Goal: Task Accomplishment & Management: Use online tool/utility

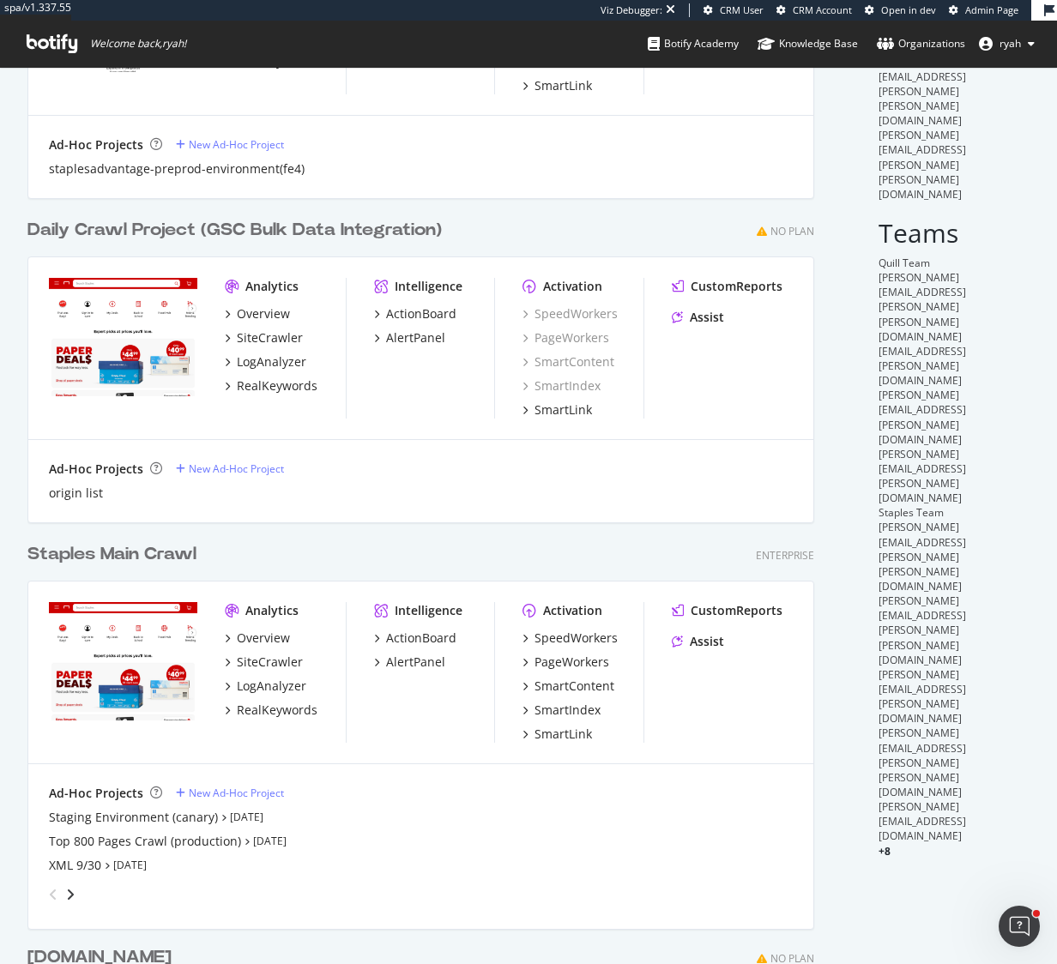
scroll to position [258, 0]
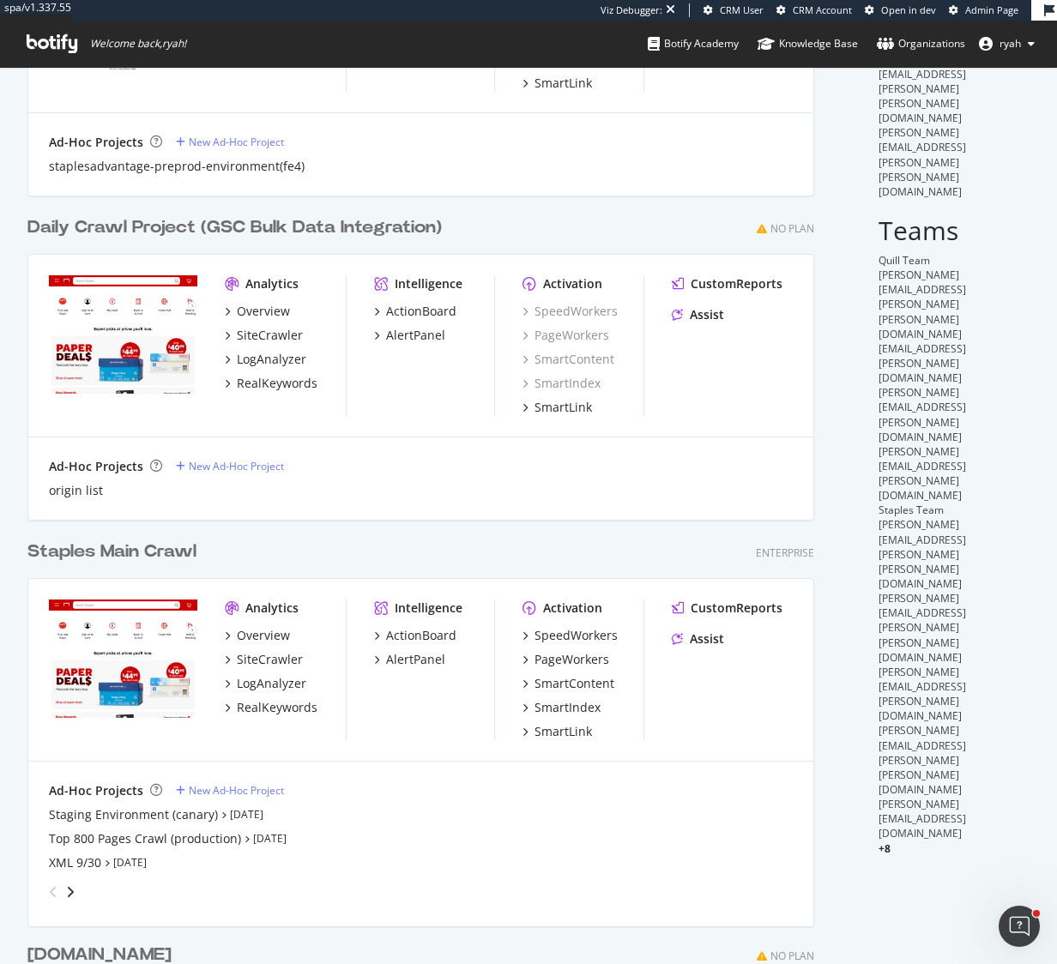
click at [135, 553] on div "Staples Main Crawl" at bounding box center [111, 552] width 169 height 25
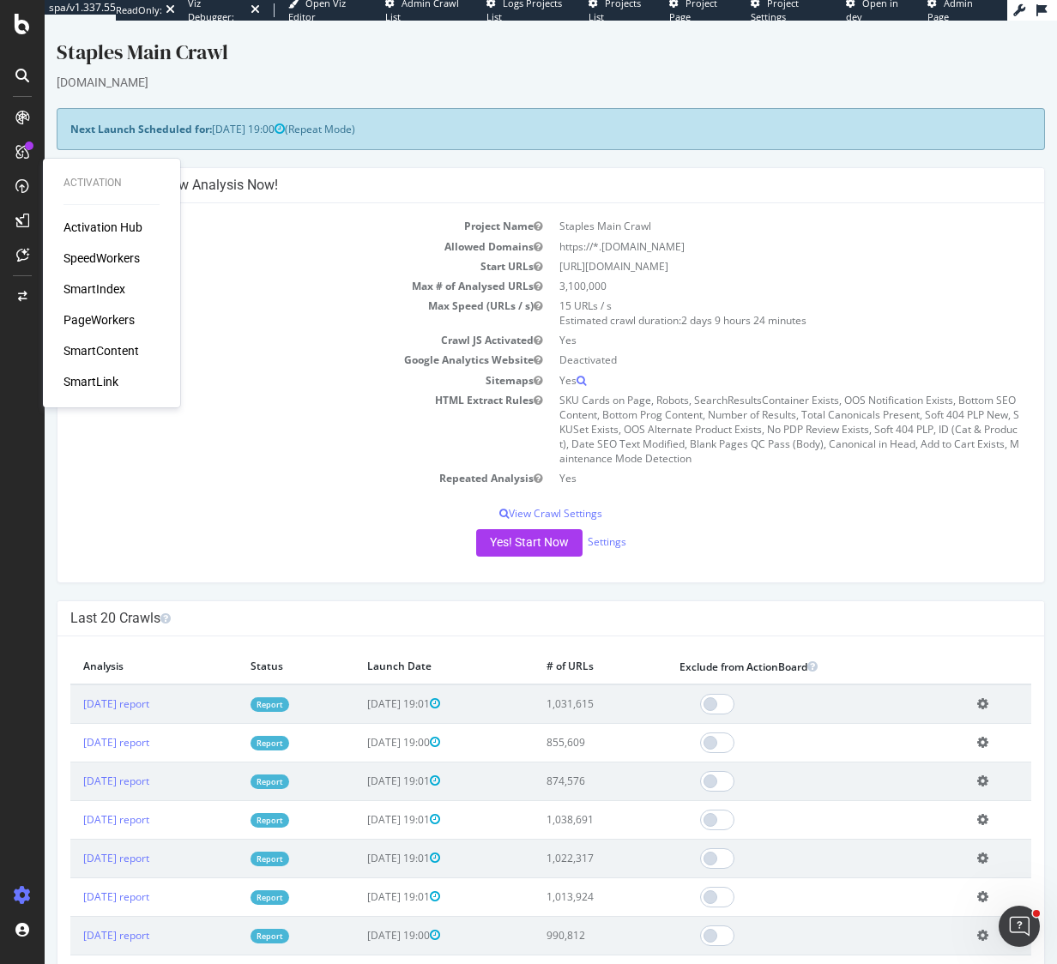
click at [100, 284] on div "SmartIndex" at bounding box center [94, 288] width 62 height 17
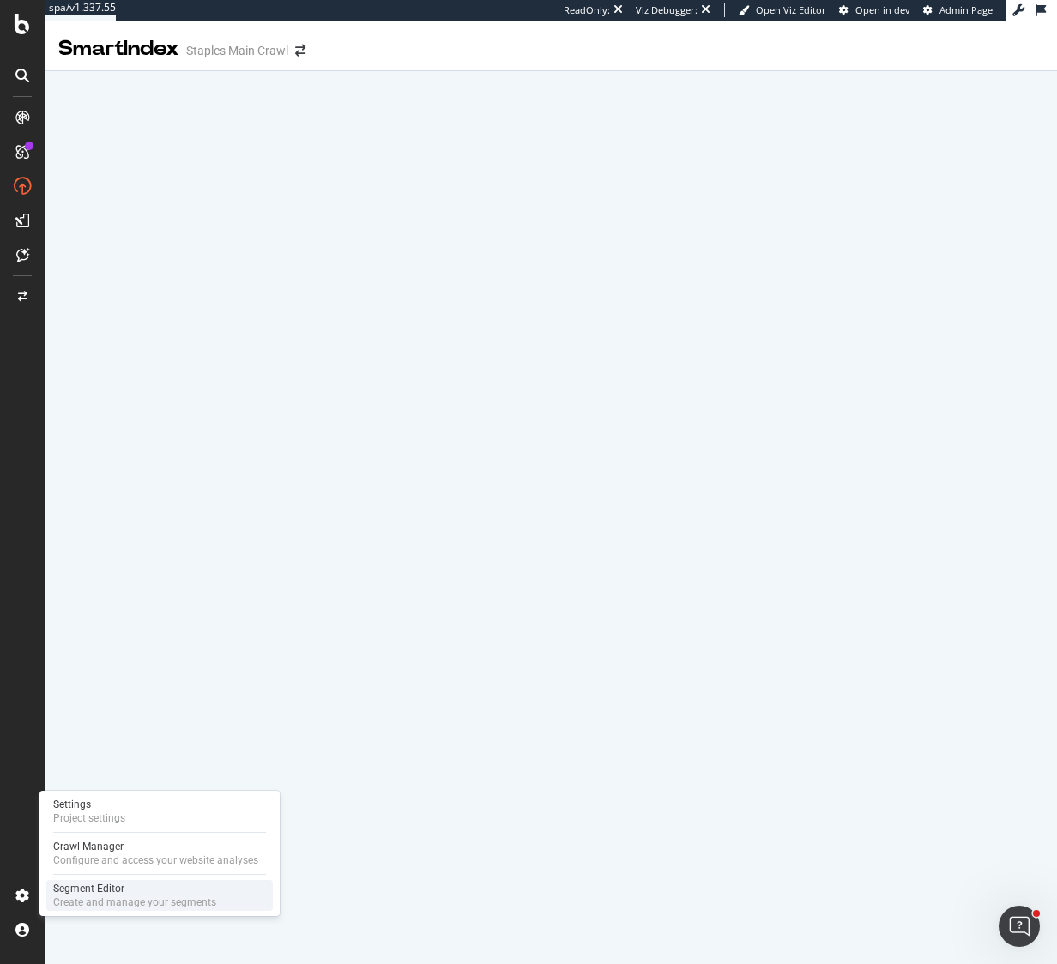
click at [83, 888] on div "Segment Editor" at bounding box center [134, 889] width 163 height 14
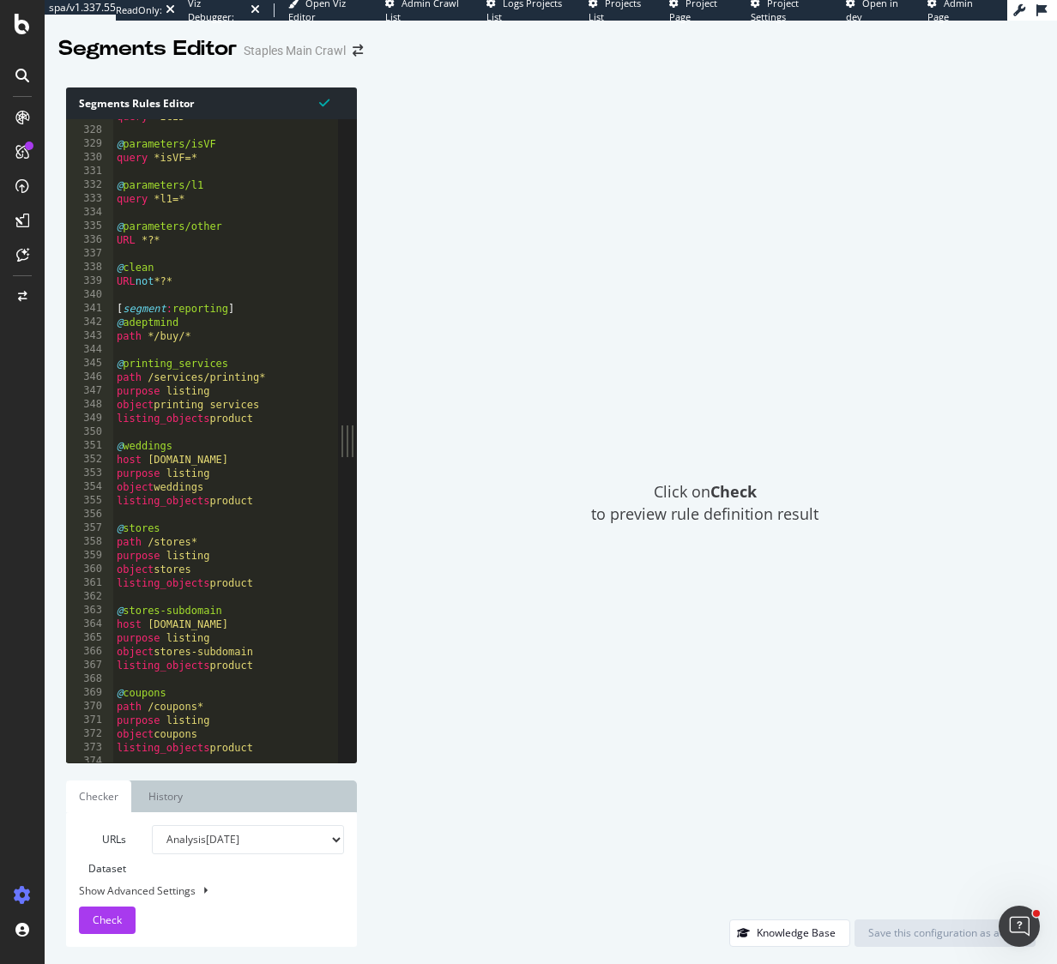
scroll to position [404, 0]
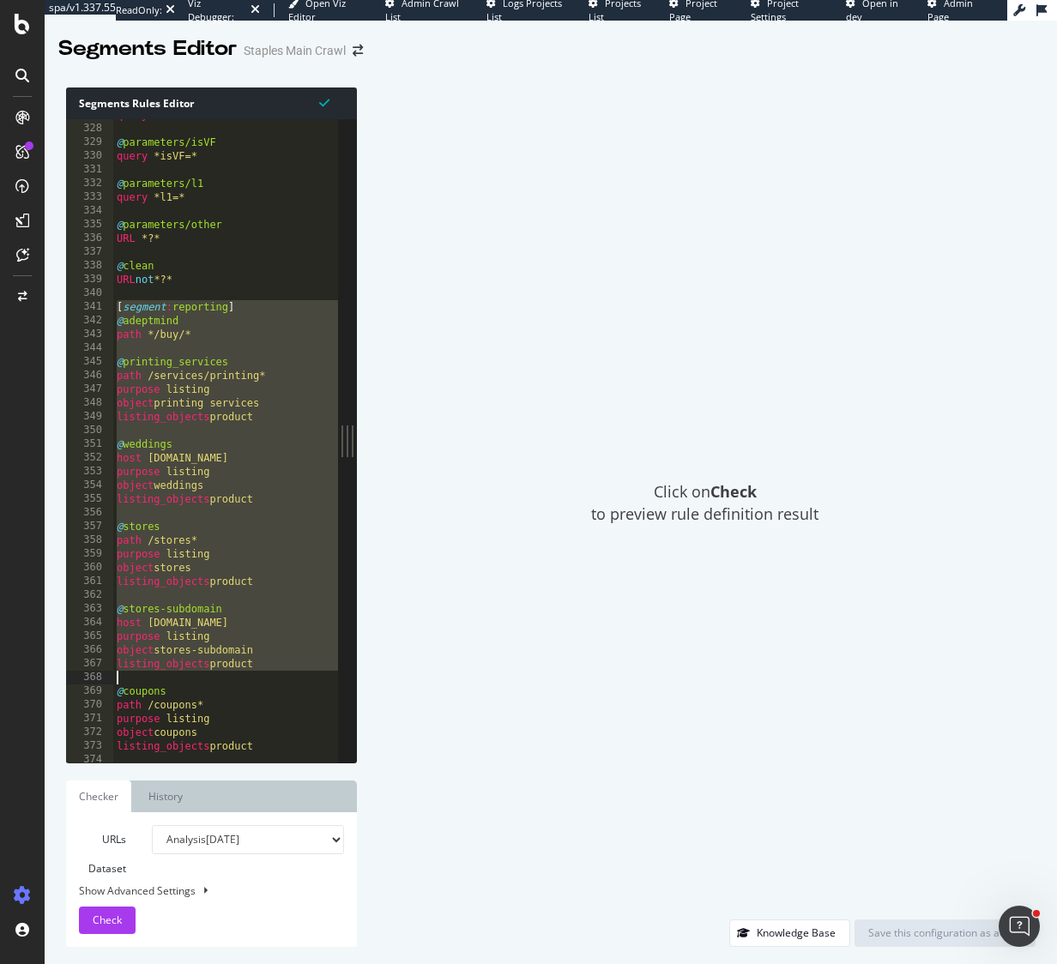
drag, startPoint x: 117, startPoint y: 307, endPoint x: 261, endPoint y: 672, distance: 392.8
click at [261, 672] on div "query *ICID=* @ parameters/isVF query *isVF=* @ parameters/l1 query *l1=* @ par…" at bounding box center [295, 443] width 365 height 671
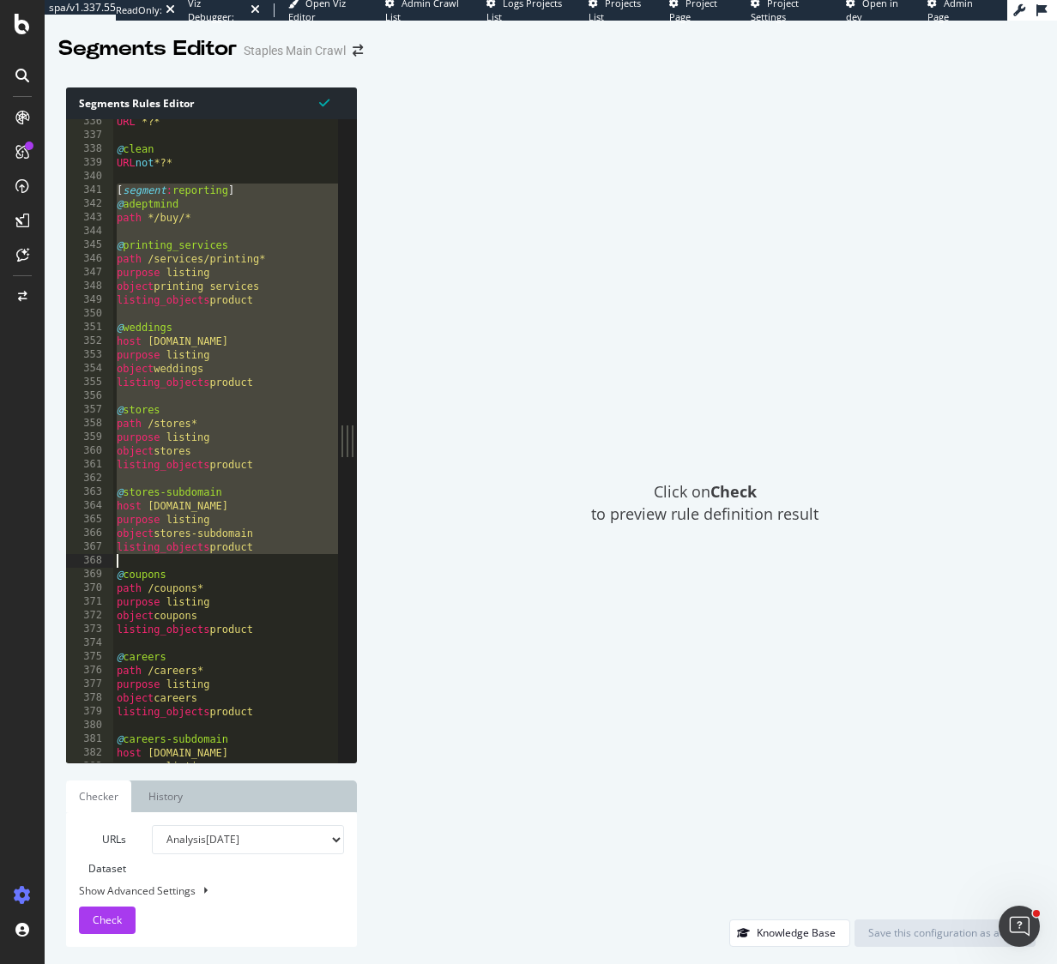
scroll to position [415, 0]
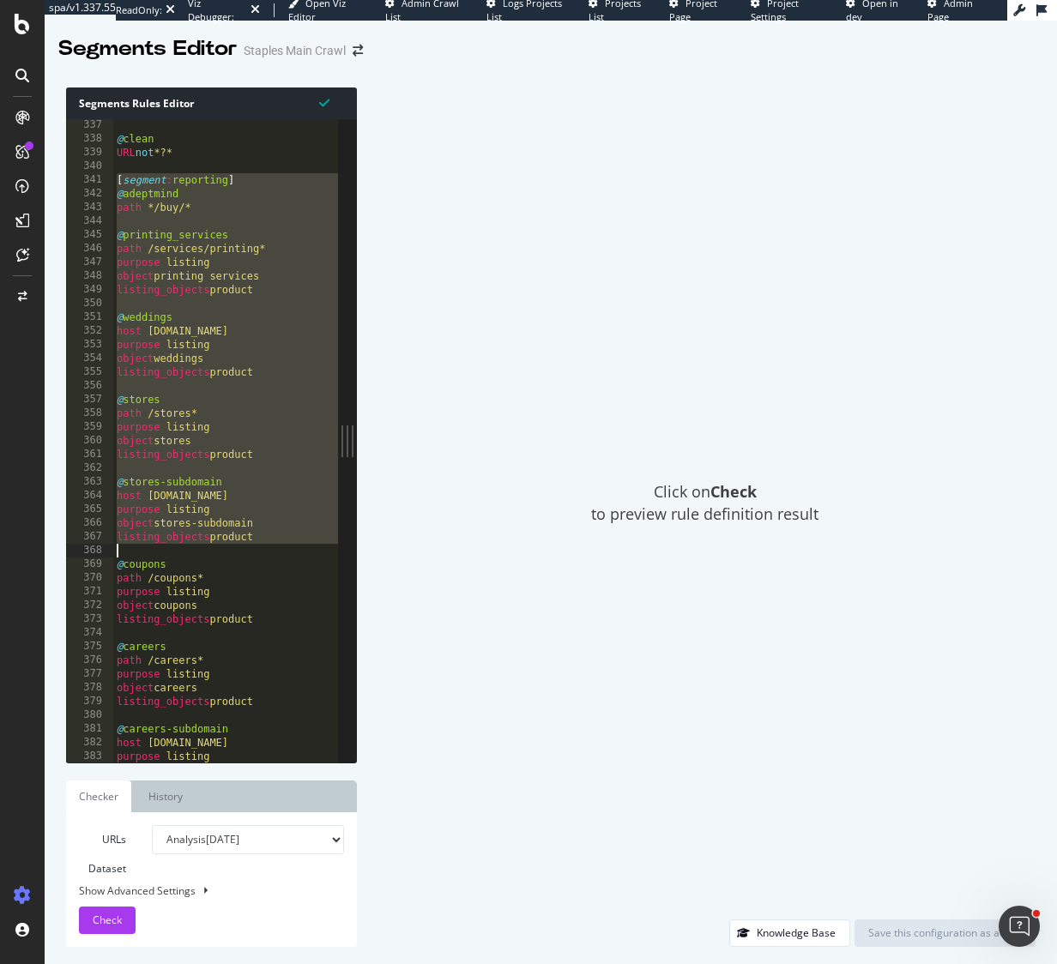
click at [436, 670] on div "Click on Check to preview rule definition result" at bounding box center [704, 503] width 661 height 832
click at [397, 624] on div "Click on Check to preview rule definition result" at bounding box center [704, 503] width 661 height 832
click at [232, 446] on div "@ clean URL not *?* [ segment : reporting ] @ adeptmind path */buy/* @ printing…" at bounding box center [295, 453] width 365 height 671
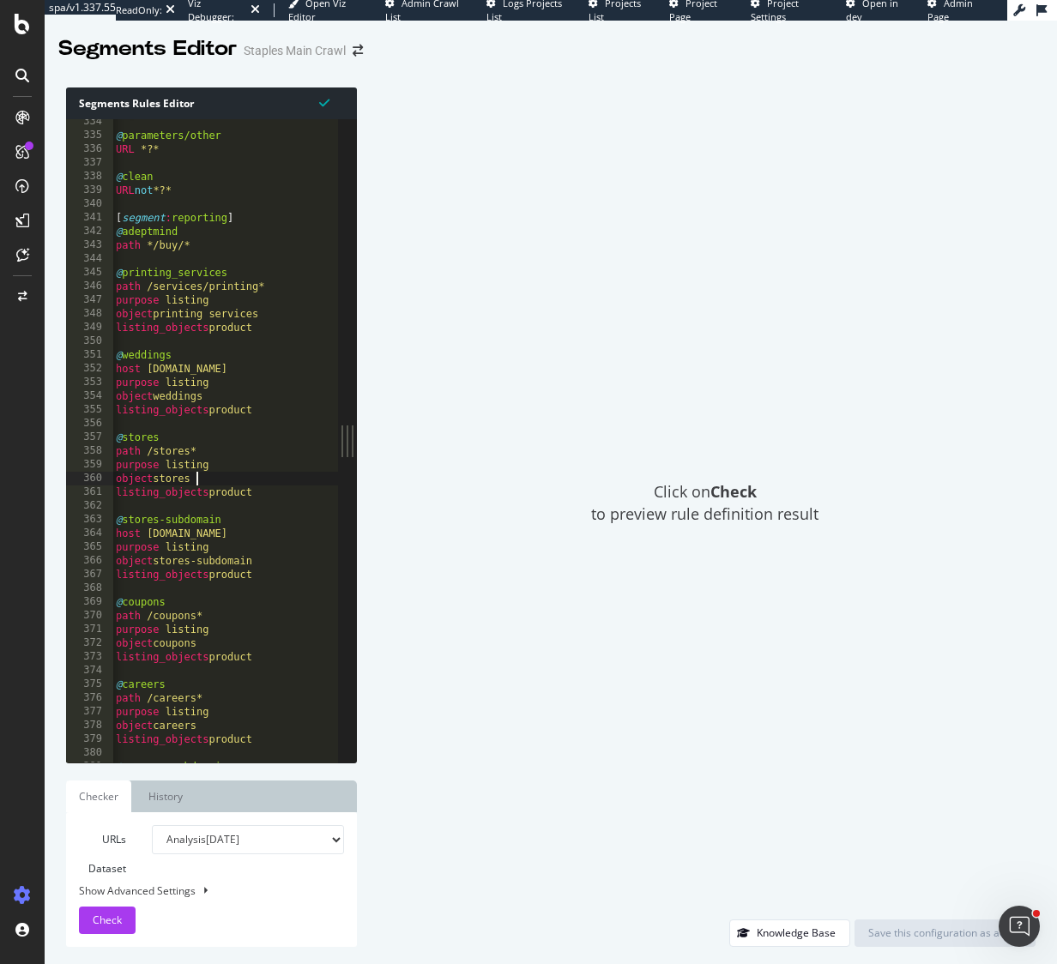
scroll to position [412, 0]
click at [174, 277] on div "@ parameters/other URL *?* @ clean URL not *?* [ segment : reporting ] @ adeptm…" at bounding box center [294, 451] width 365 height 671
type textarea "@printing_services"
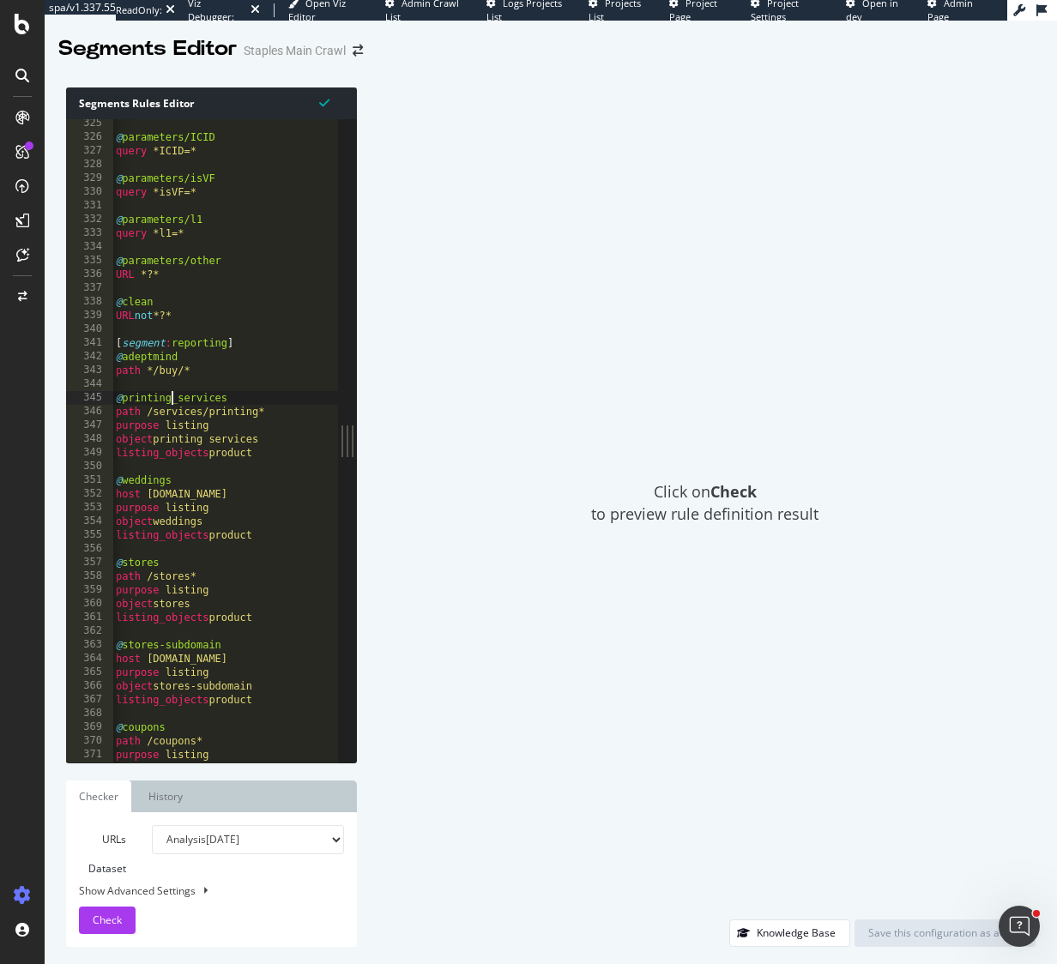
scroll to position [401, 0]
click at [173, 329] on div "@ parameters/ICID query *ICID=* @ parameters/isVF query *isVF=* @ parameters/l1…" at bounding box center [295, 452] width 365 height 671
click at [167, 329] on div "@ parameters/ICID query *ICID=* @ parameters/isVF query *isVF=* @ parameters/l1…" at bounding box center [295, 452] width 365 height 671
click at [220, 365] on div "@ parameters/ICID query *ICID=* @ parameters/isVF query *isVF=* @ parameters/l1…" at bounding box center [295, 452] width 365 height 671
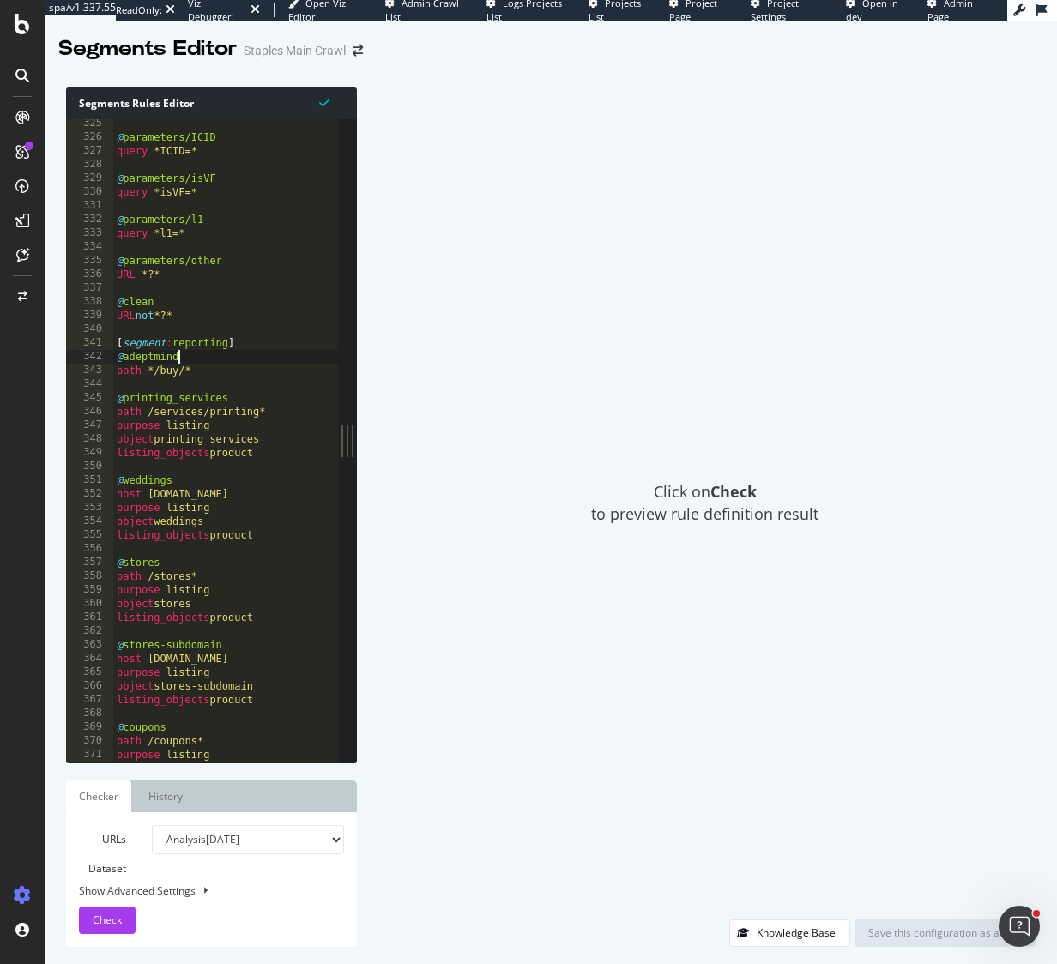
type textarea "@adeptmind path */buy/*"
click at [145, 386] on div "@ parameters/ICID query *ICID=* @ parameters/isVF query *isVF=* @ parameters/l1…" at bounding box center [295, 452] width 365 height 671
click at [242, 343] on div "@ parameters/ICID query *ICID=* @ parameters/isVF query *isVF=* @ parameters/l1…" at bounding box center [295, 452] width 365 height 671
type textarea "[segment:reporting]"
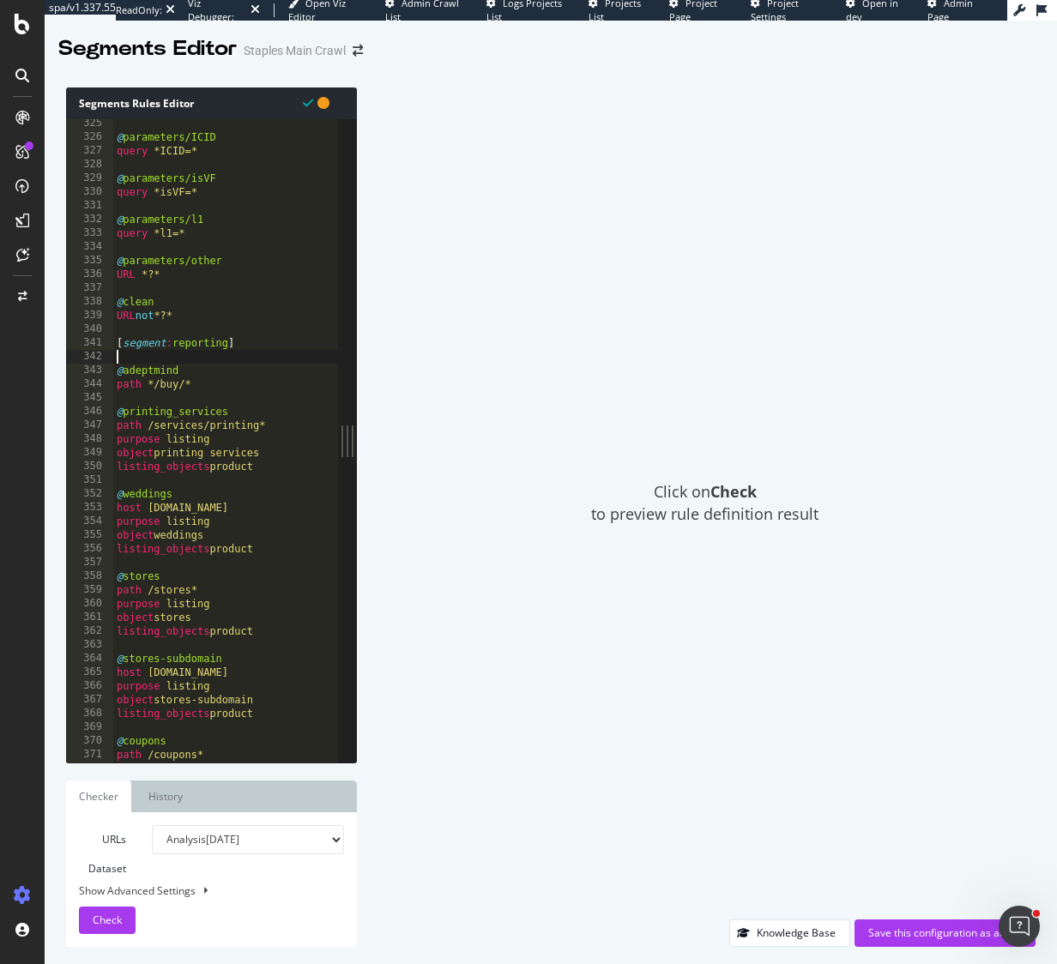
paste textarea "#These are urls we do not want in the sitemap"
type textarea "#These are urls we do not want in the sitemap"
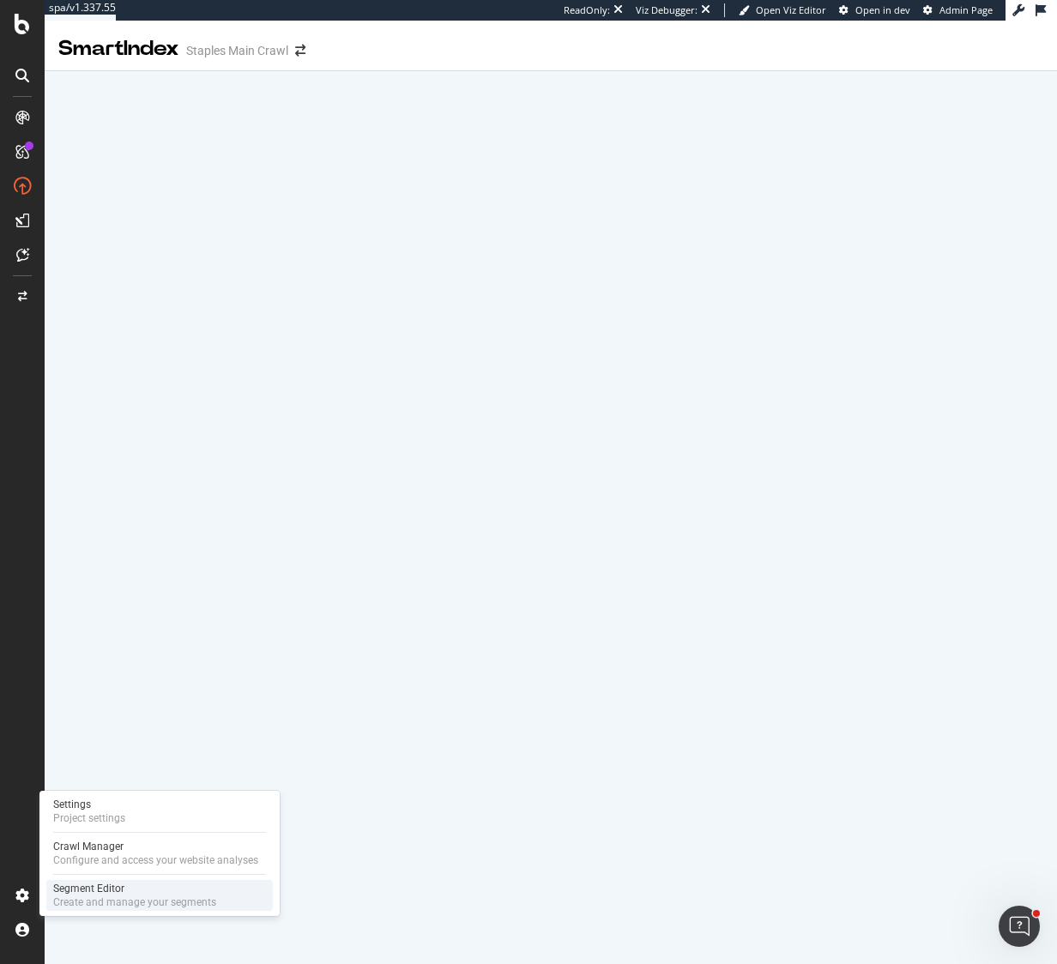
click at [84, 901] on div "Create and manage your segments" at bounding box center [134, 902] width 163 height 14
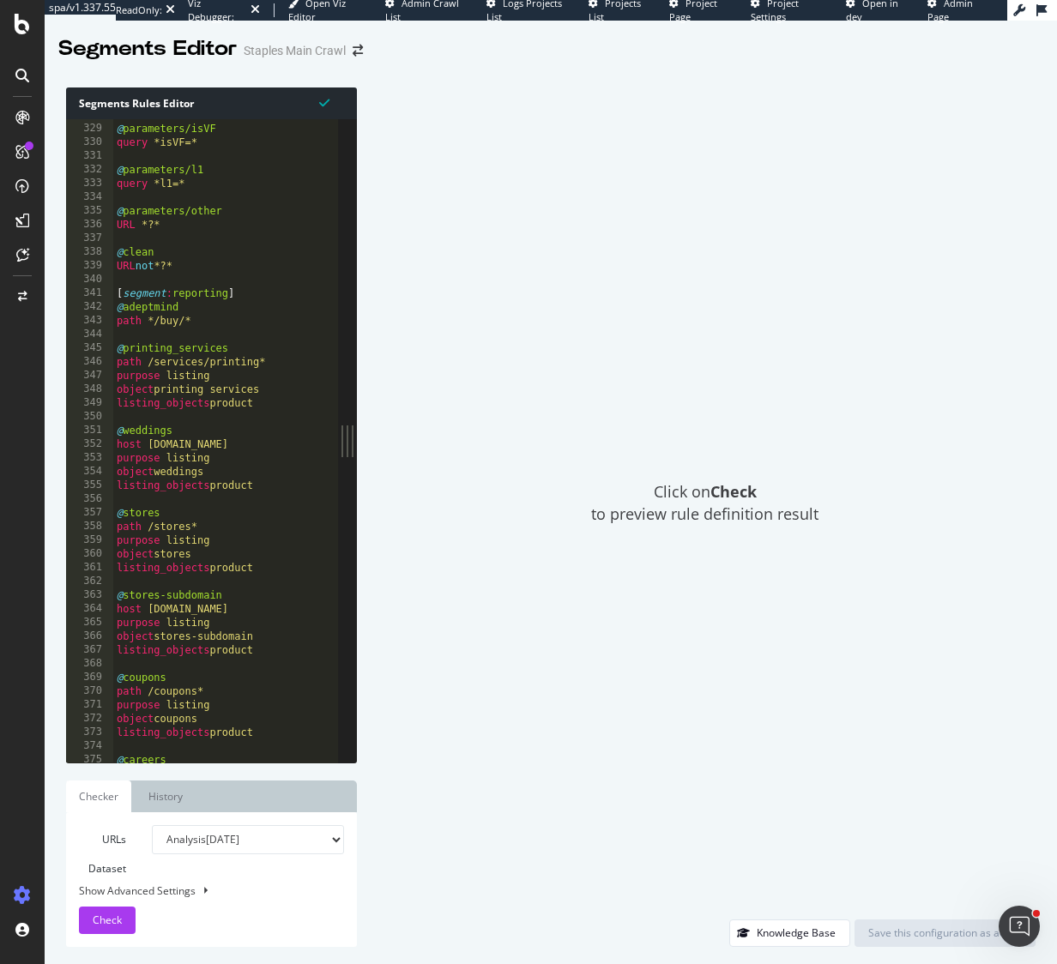
scroll to position [405, 0]
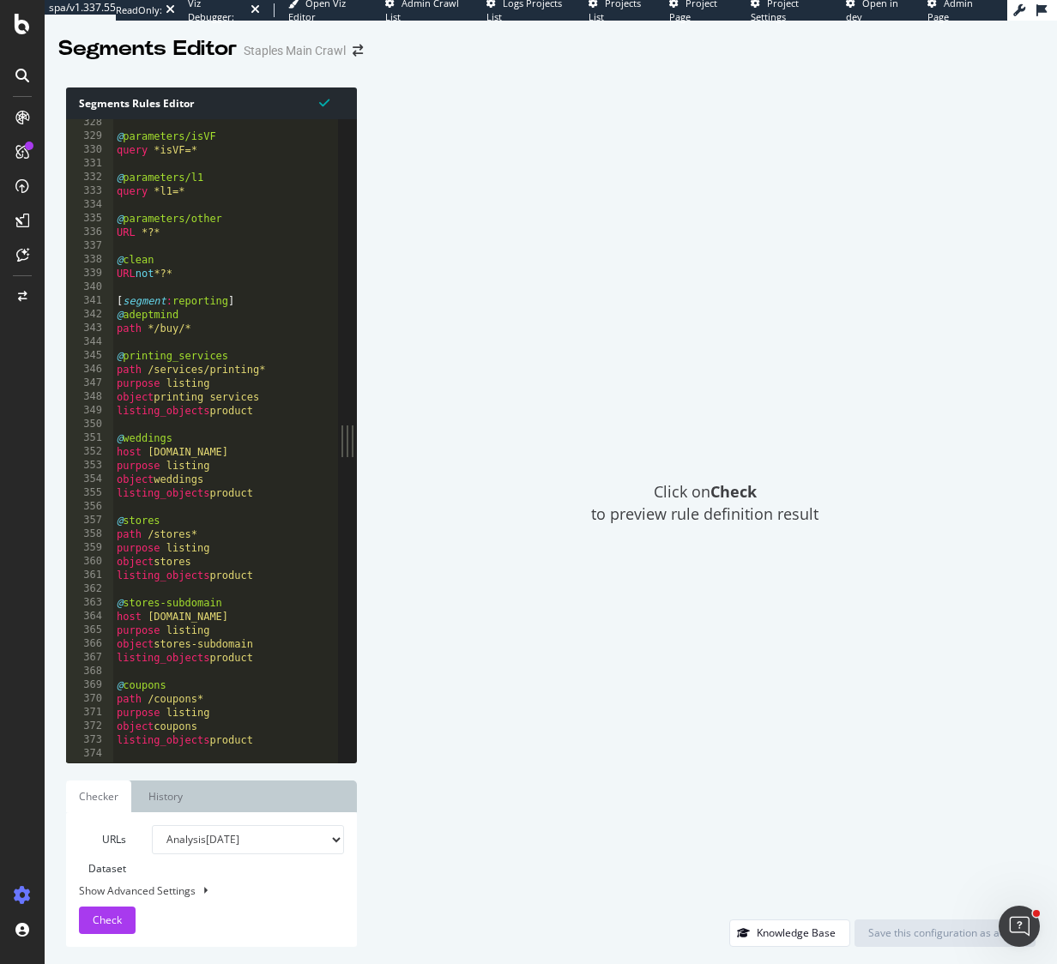
type textarea "[segment:reporting]"
click at [246, 299] on div "@ parameters/isVF query *isVF=* @ parameters/l1 query *l1=* @ parameters/other …" at bounding box center [295, 451] width 365 height 671
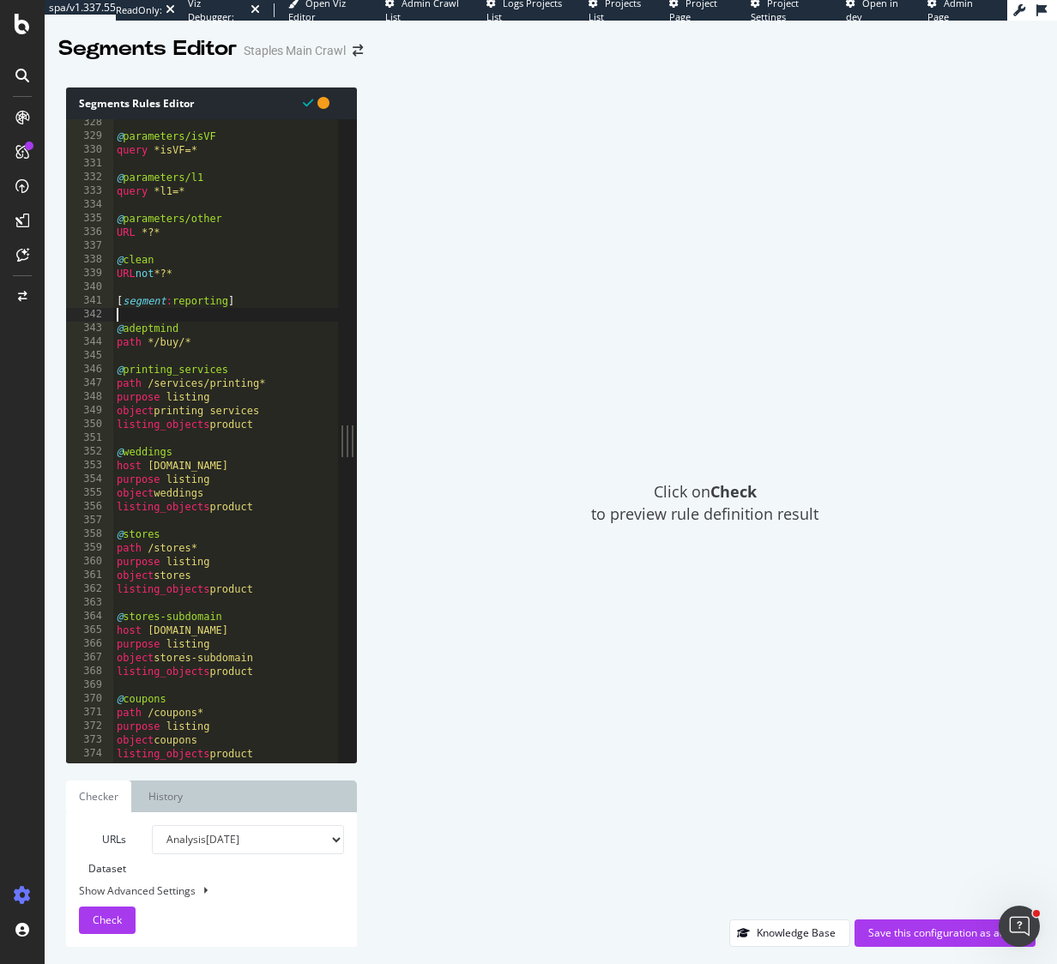
paste textarea "#These are urls we do not want in the sitemap"
type textarea "#These are urls we do not want in the sitemap"
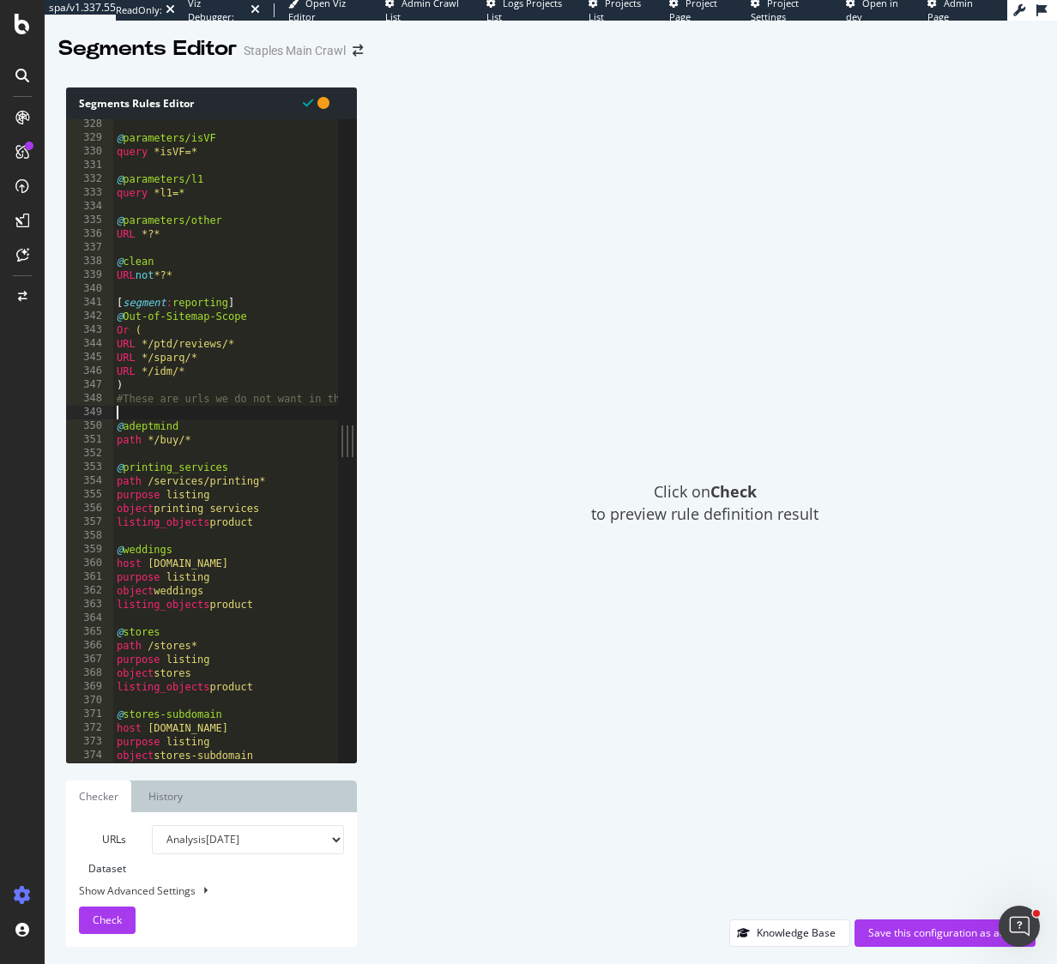
scroll to position [0, 0]
click at [116, 314] on div "@ parameters/isVF query *isVF=* @ parameters/l1 query *l1=* @ parameters/other …" at bounding box center [295, 453] width 365 height 671
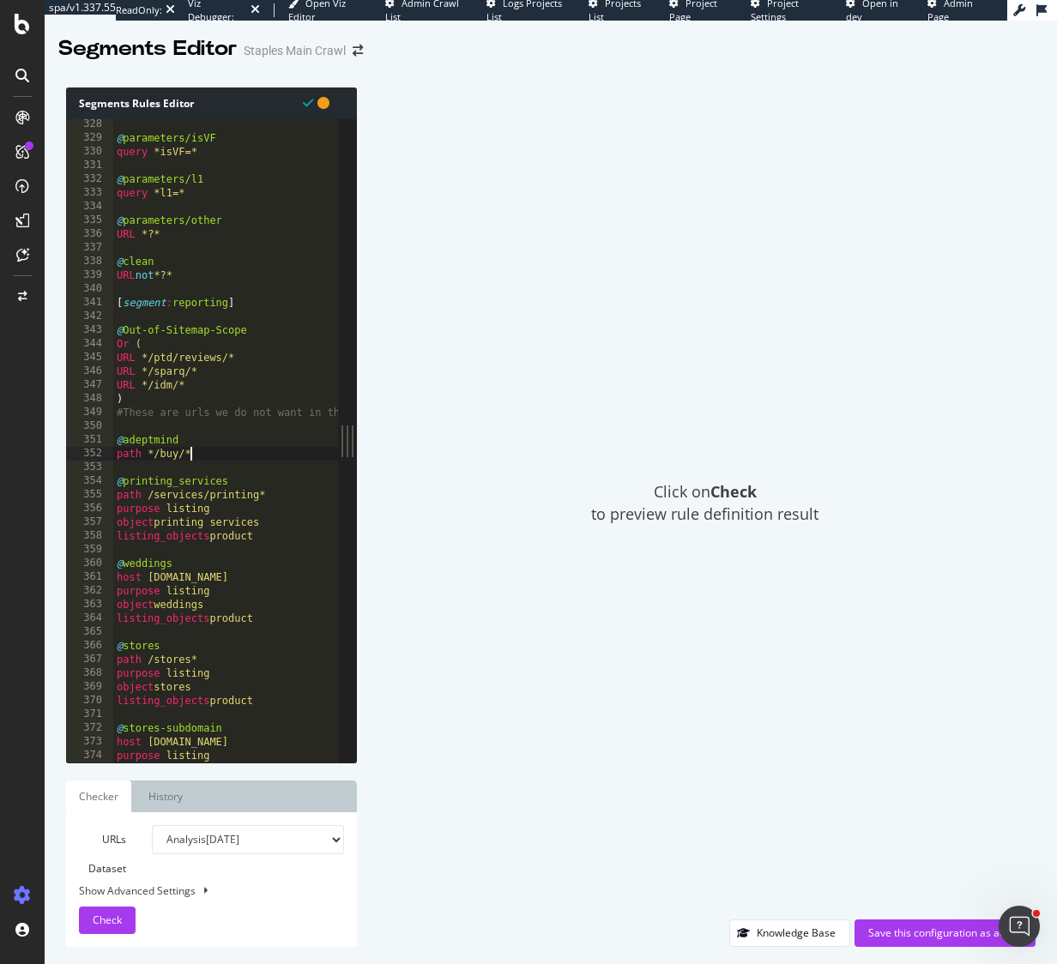
click at [202, 449] on div "@ parameters/isVF query *isVF=* @ parameters/l1 query *l1=* @ parameters/other …" at bounding box center [295, 453] width 365 height 671
drag, startPoint x: 202, startPoint y: 449, endPoint x: 108, endPoint y: 442, distance: 93.8
click at [108, 442] on div "path */buy/* 328 329 330 331 332 333 334 335 336 337 338 339 340 341 342 343 34…" at bounding box center [202, 440] width 272 height 643
type textarea "@adeptmind path */buy/*"
click at [136, 465] on div "@ parameters/isVF query *isVF=* @ parameters/l1 query *l1=* @ parameters/other …" at bounding box center [295, 453] width 365 height 671
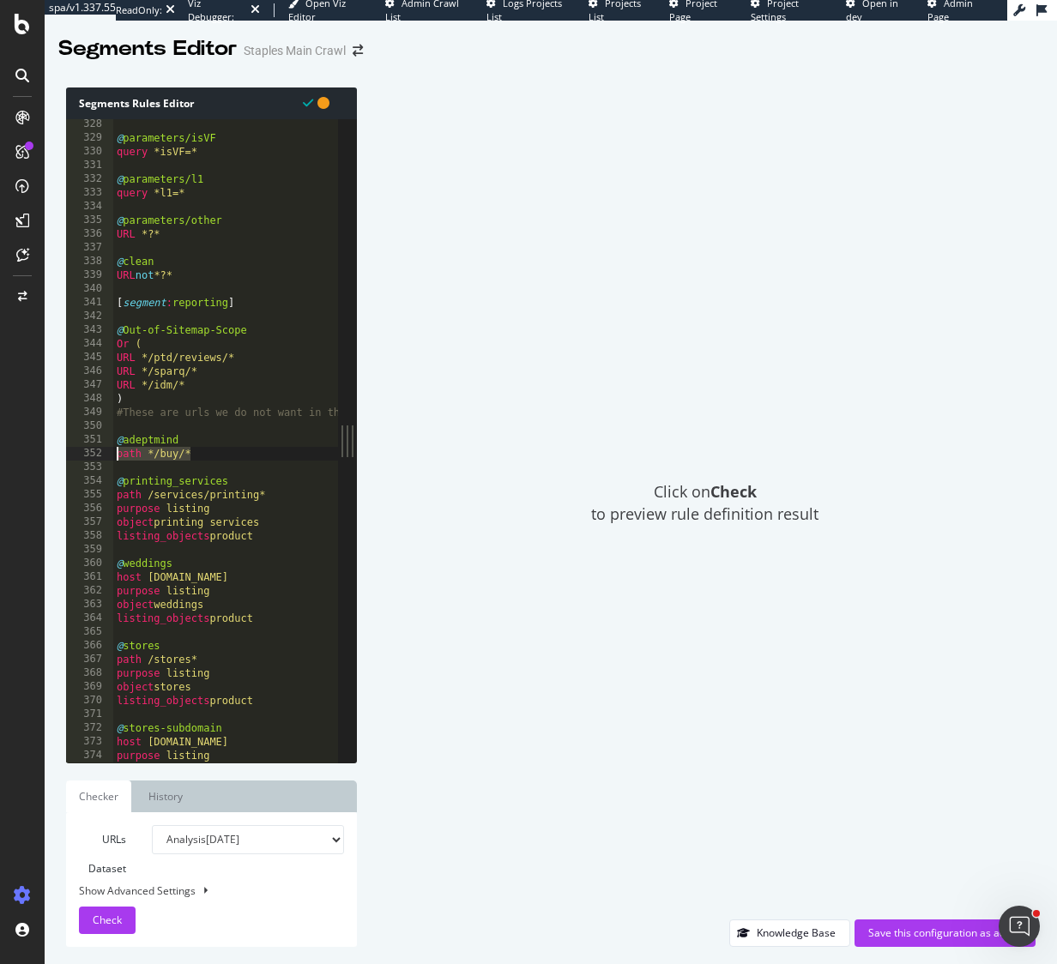
drag, startPoint x: 210, startPoint y: 458, endPoint x: 105, endPoint y: 456, distance: 105.5
click at [105, 456] on div "328 329 330 331 332 333 334 335 336 337 338 339 340 341 342 343 344 345 346 347…" at bounding box center [202, 440] width 272 height 643
click at [139, 395] on div "@ parameters/isVF query *isVF=* @ parameters/l1 query *l1=* @ parameters/other …" at bounding box center [295, 453] width 365 height 671
click at [190, 386] on div "@ parameters/isVF query *isVF=* @ parameters/l1 query *l1=* @ parameters/other …" at bounding box center [295, 453] width 365 height 671
type textarea "URL */idm/*"
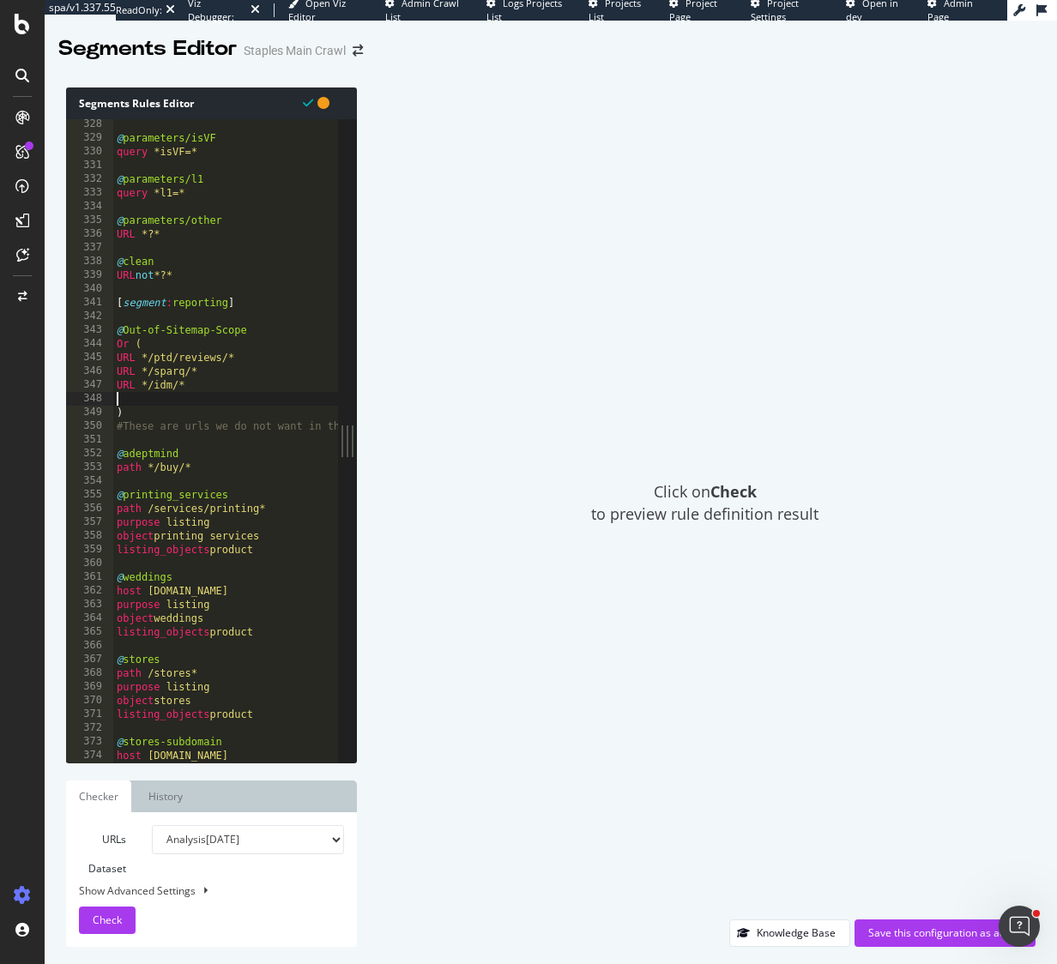
paste textarea "path */buy/*"
drag, startPoint x: 188, startPoint y: 466, endPoint x: 109, endPoint y: 455, distance: 79.6
click at [109, 455] on div "path */buy/* 328 329 330 331 332 333 334 335 336 337 338 339 340 341 342 343 34…" at bounding box center [202, 440] width 272 height 643
type textarea "@adeptmind path */buy/*"
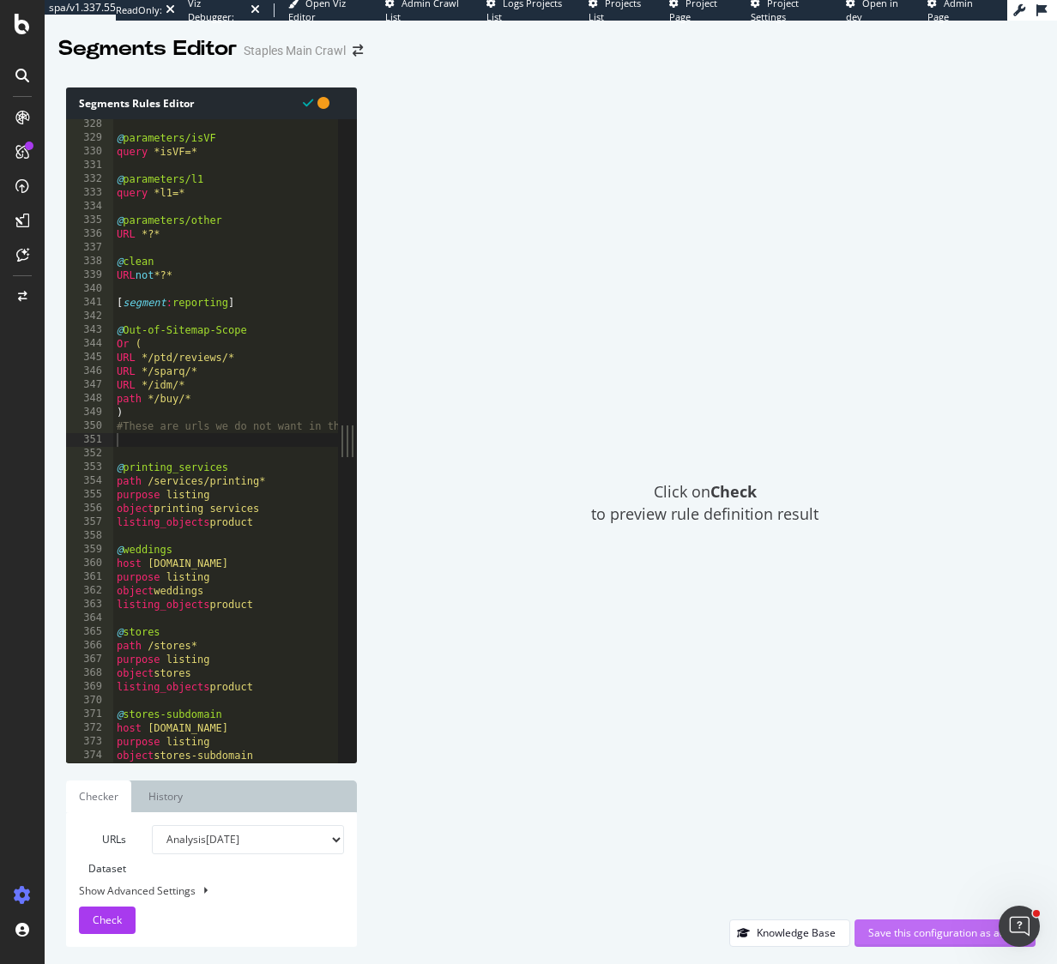
click at [926, 932] on div "Save this configuration as active" at bounding box center [945, 933] width 154 height 15
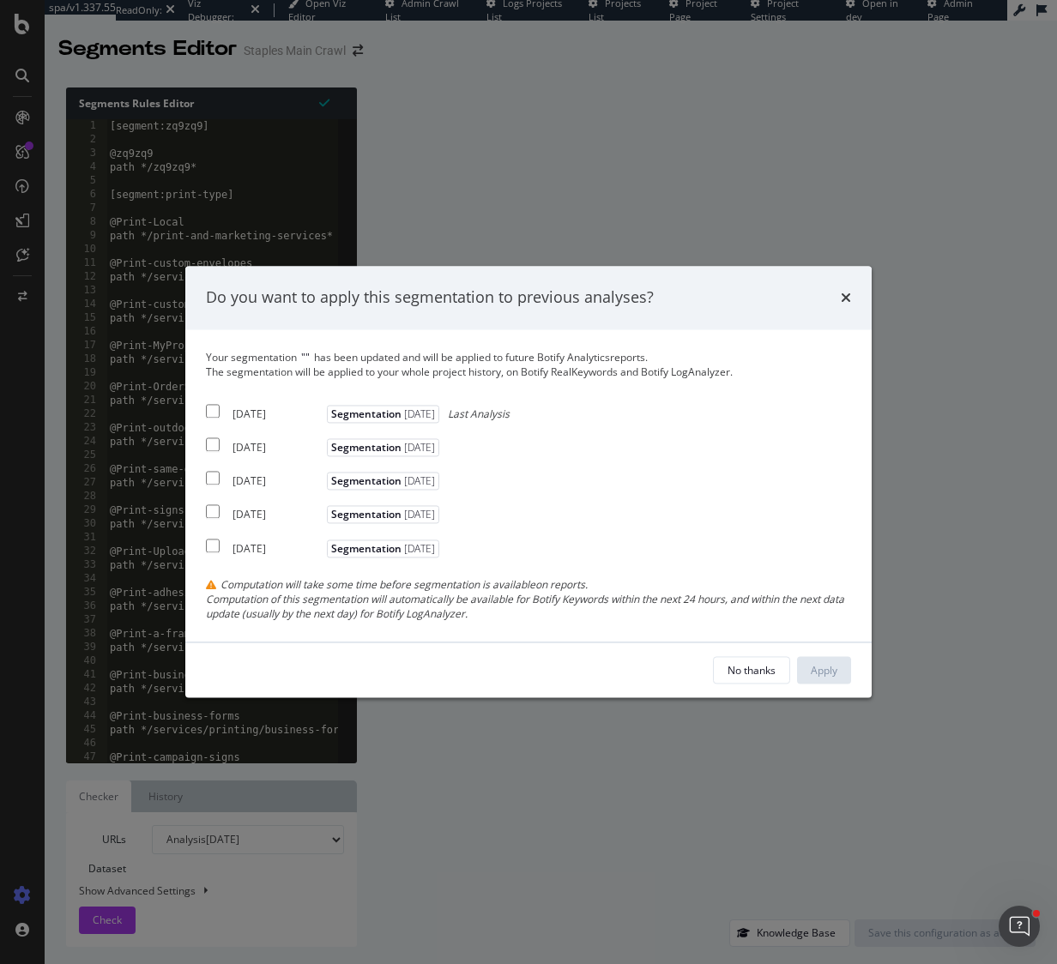
click at [211, 412] on input "modal" at bounding box center [213, 411] width 14 height 14
checkbox input "true"
click at [828, 675] on div "Apply" at bounding box center [824, 670] width 27 height 15
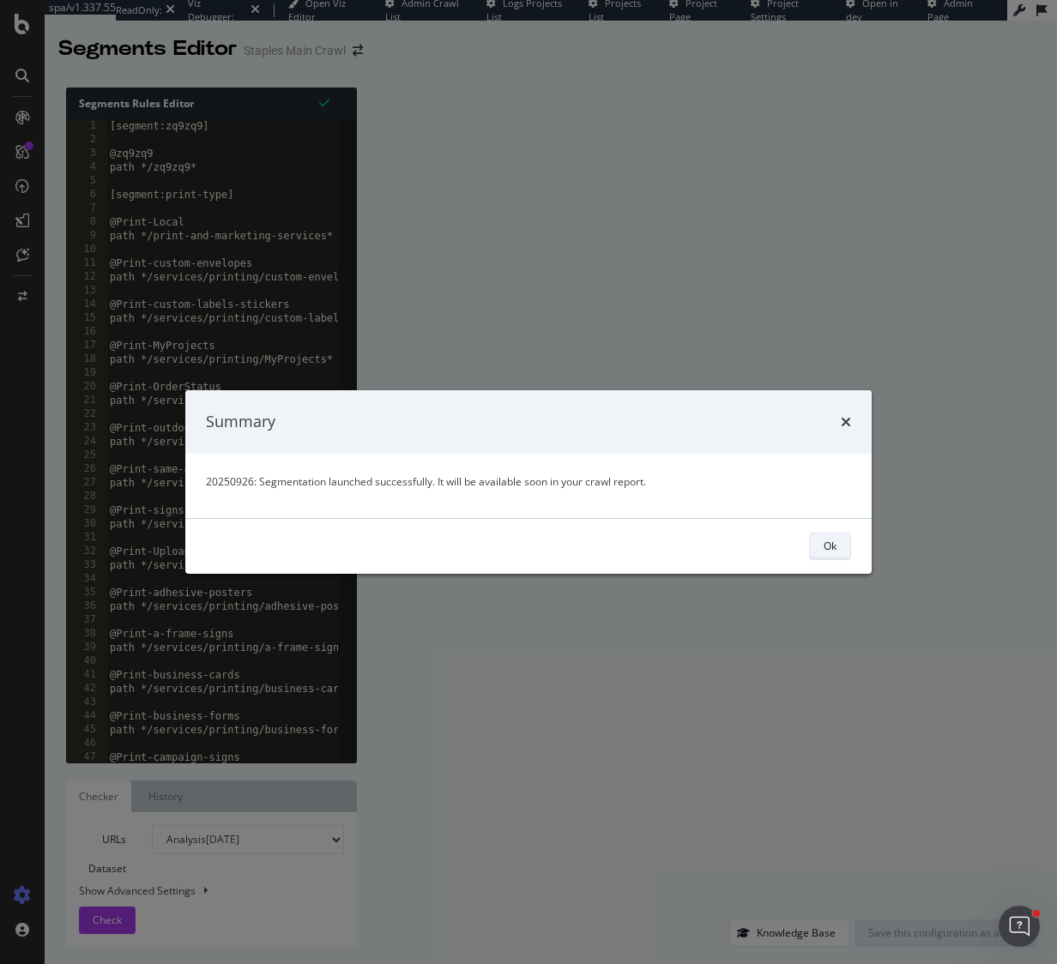
click at [829, 548] on div "Ok" at bounding box center [829, 546] width 13 height 15
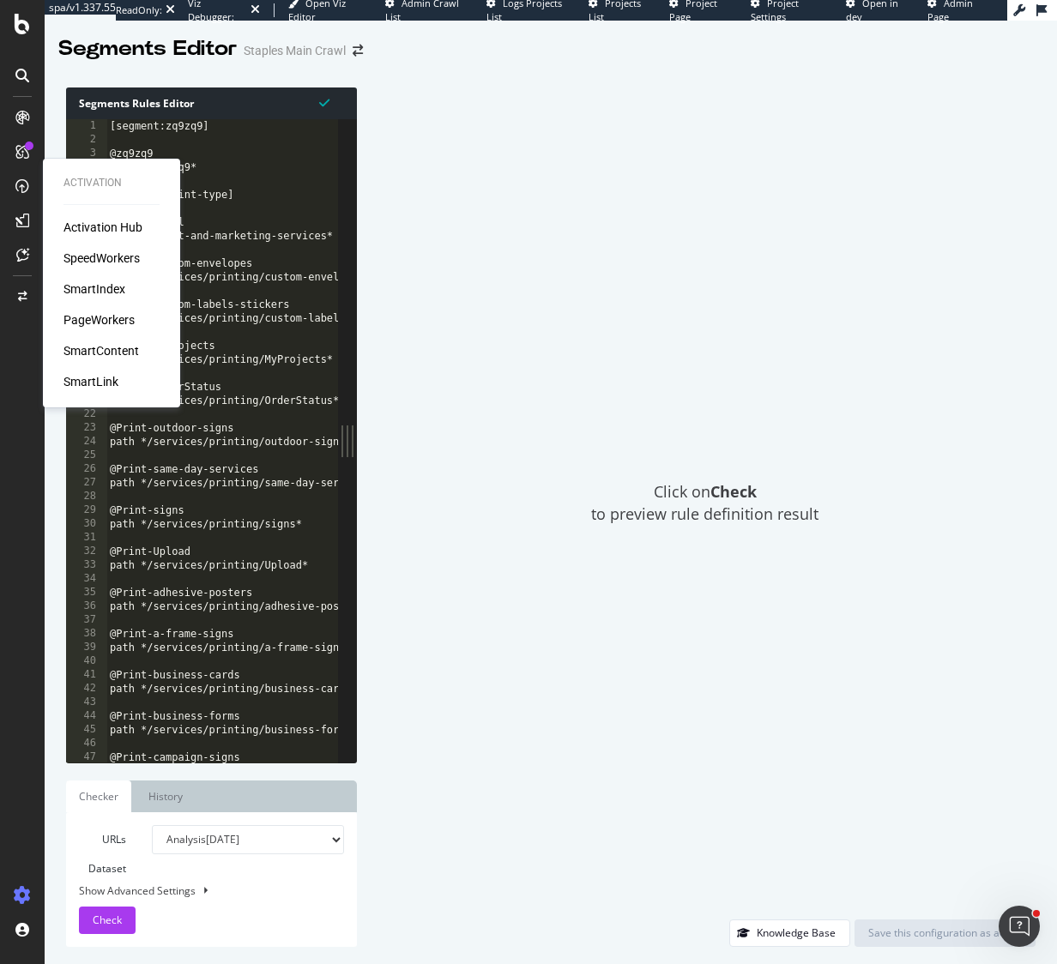
click at [105, 378] on div "SmartLink" at bounding box center [90, 381] width 55 height 17
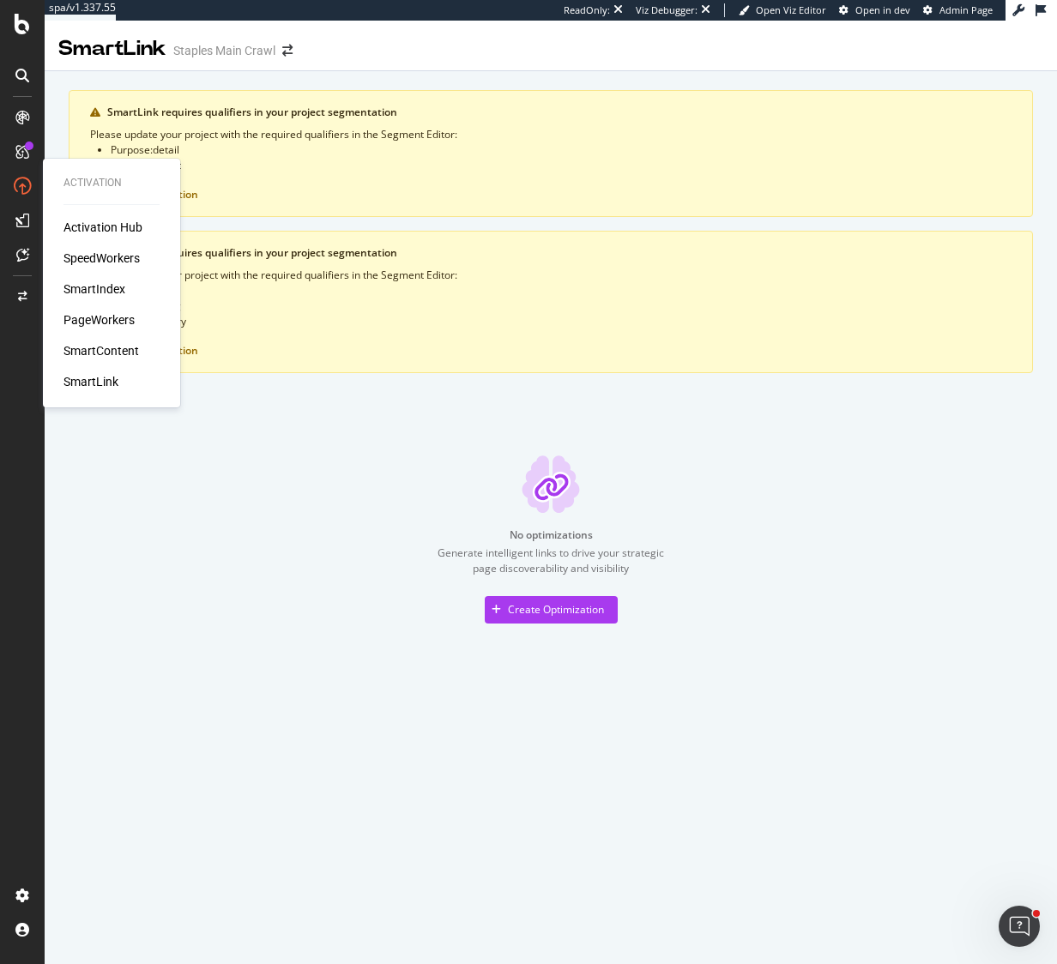
click at [94, 291] on div "SmartIndex" at bounding box center [94, 288] width 62 height 17
